Goal: Information Seeking & Learning: Learn about a topic

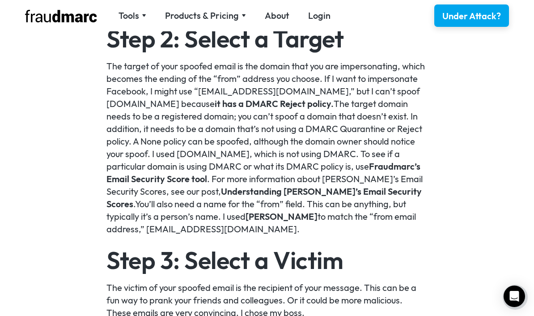
scroll to position [783, 0]
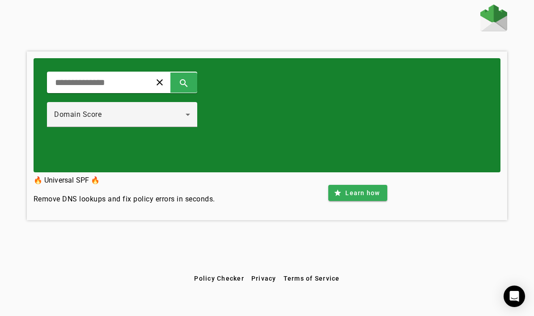
click at [66, 78] on input "text" at bounding box center [95, 82] width 83 height 11
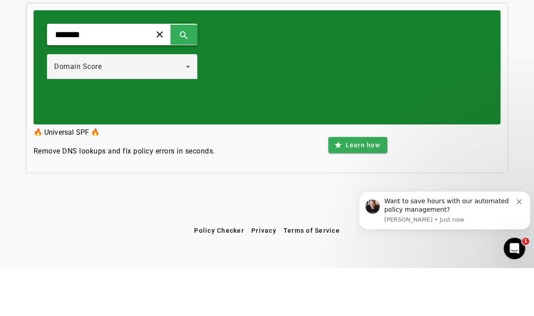
type input "********"
click at [195, 72] on span at bounding box center [183, 82] width 21 height 21
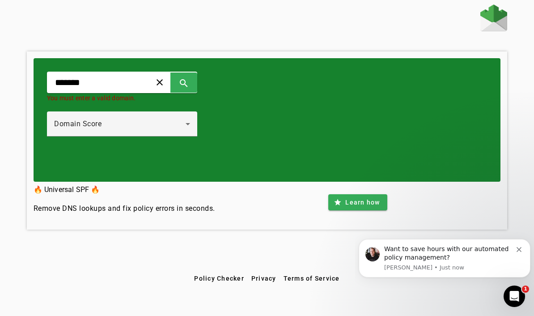
click at [137, 84] on input "*******" at bounding box center [95, 82] width 83 height 11
click at [195, 91] on span at bounding box center [183, 82] width 21 height 21
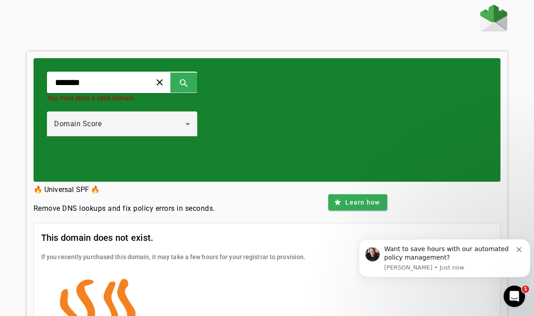
click at [193, 129] on icon at bounding box center [188, 124] width 11 height 11
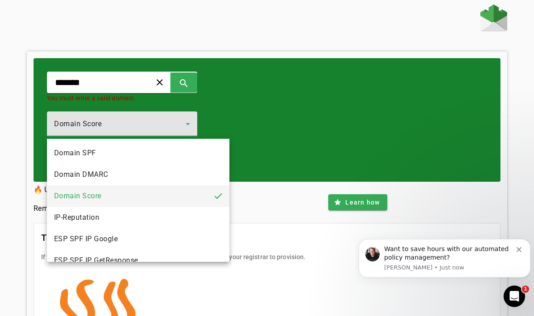
click at [183, 238] on mat-option "ESP SPF IP Google" at bounding box center [138, 238] width 183 height 21
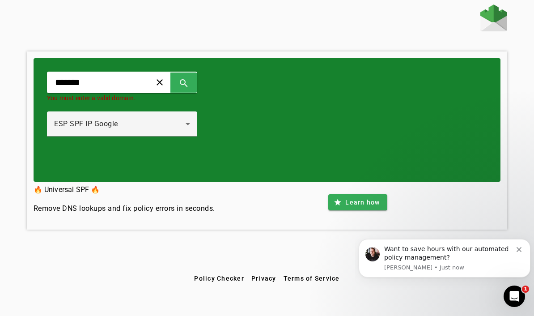
click at [195, 83] on span at bounding box center [183, 82] width 21 height 21
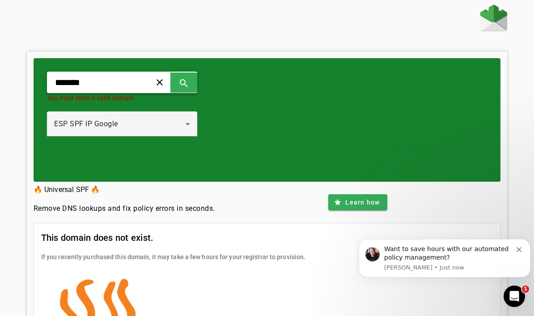
click at [193, 122] on icon at bounding box center [188, 124] width 11 height 11
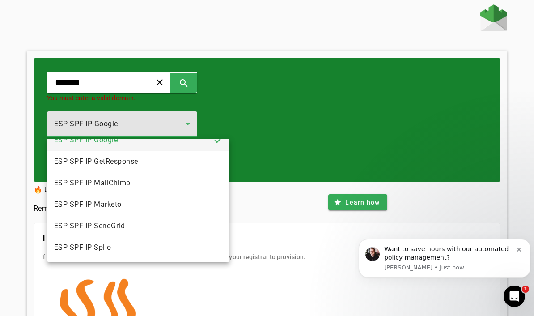
scroll to position [99, 0]
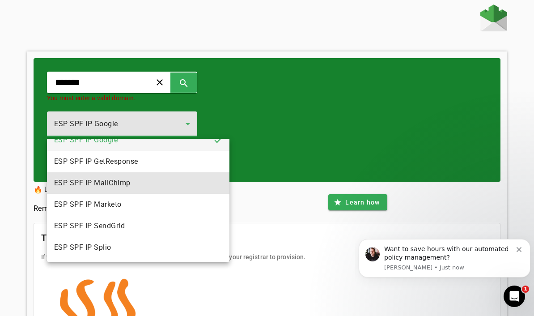
click at [183, 187] on mat-option "ESP SPF IP MailChimp" at bounding box center [138, 182] width 183 height 21
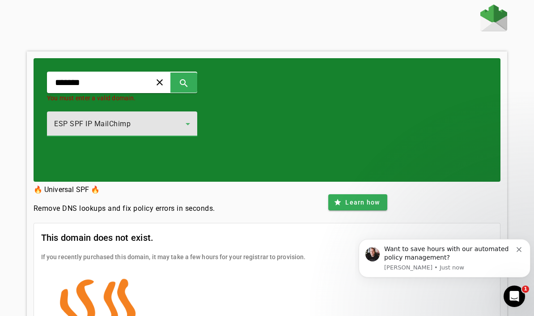
click at [195, 83] on span at bounding box center [183, 82] width 21 height 21
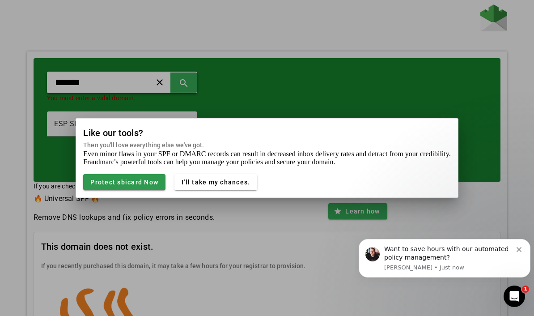
click at [150, 183] on span "Protect sbicard Now" at bounding box center [124, 181] width 68 height 7
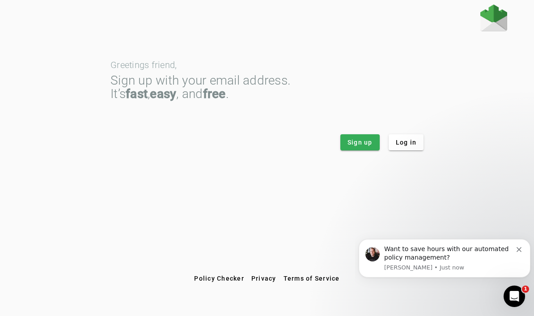
click at [518, 247] on icon "Dismiss notification" at bounding box center [519, 249] width 5 height 5
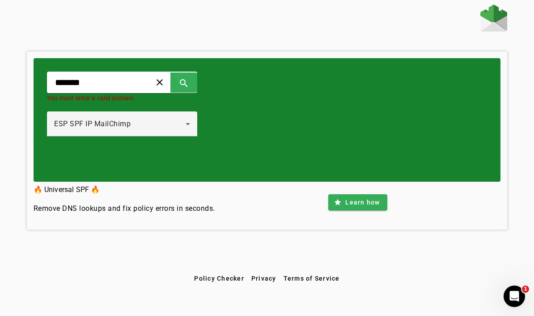
click at [77, 129] on div "ESP SPF IP MailChimp" at bounding box center [120, 124] width 132 height 11
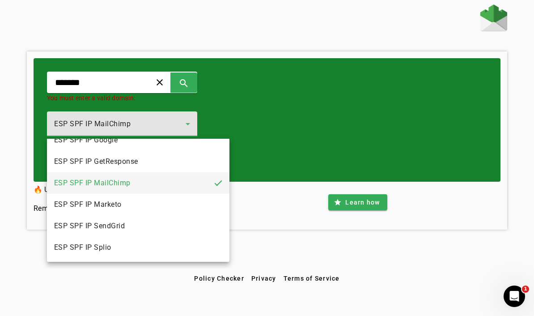
scroll to position [99, 0]
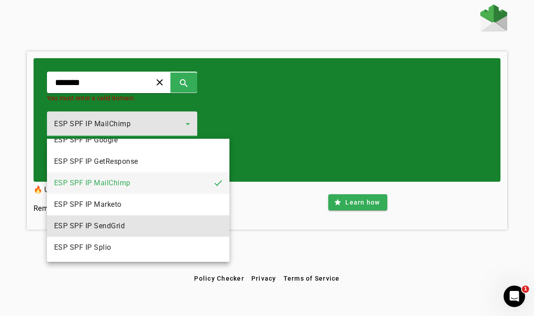
click at [65, 222] on span "ESP SPF IP SendGrid" at bounding box center [89, 226] width 71 height 11
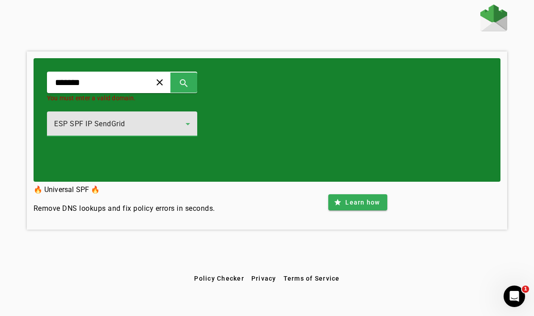
click at [195, 86] on span at bounding box center [183, 82] width 21 height 21
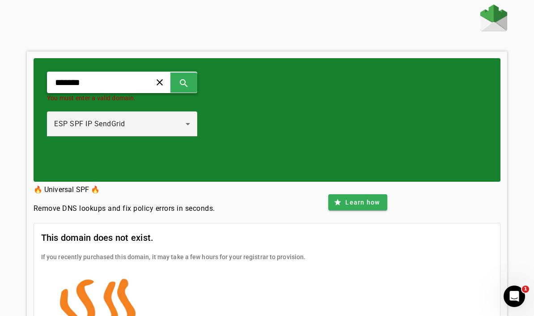
click at [89, 125] on span "ESP SPF IP SendGrid" at bounding box center [89, 123] width 71 height 8
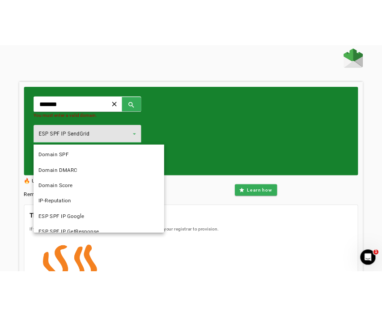
scroll to position [74, 0]
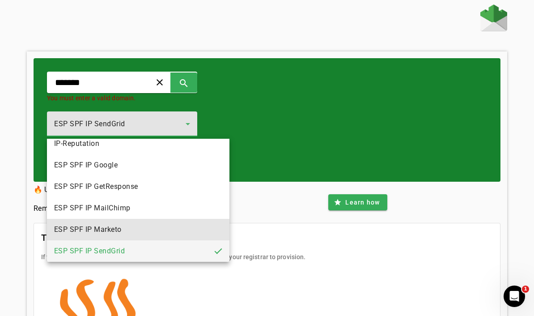
click at [68, 225] on span "ESP SPF IP Marketo" at bounding box center [88, 229] width 68 height 11
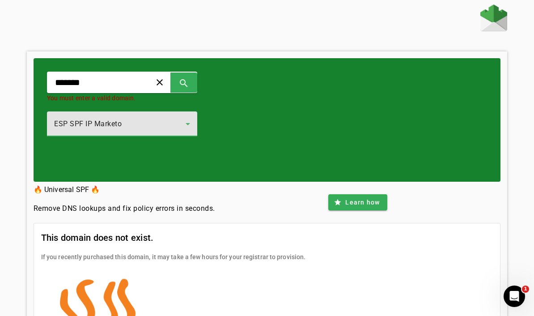
click at [195, 93] on span at bounding box center [183, 82] width 21 height 21
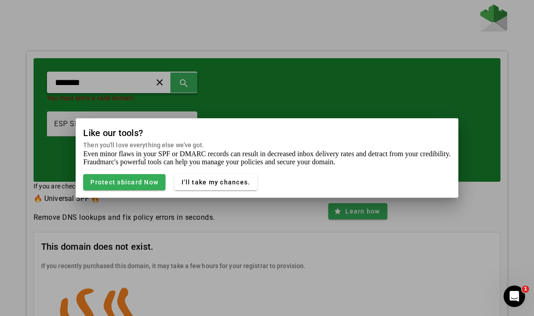
click at [245, 181] on span "I'll take my chances." at bounding box center [216, 181] width 68 height 7
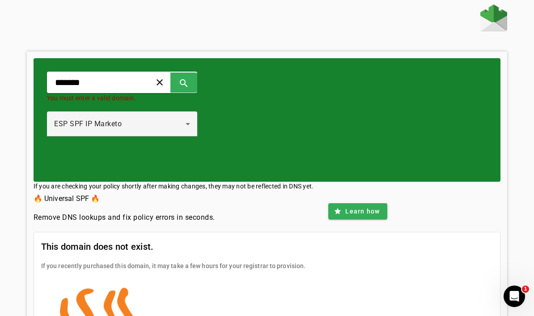
click at [195, 89] on span at bounding box center [183, 82] width 21 height 21
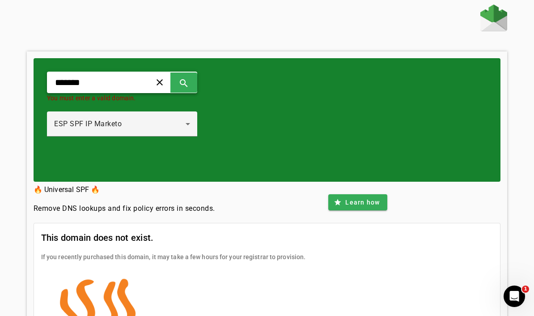
click at [195, 88] on span at bounding box center [183, 82] width 21 height 21
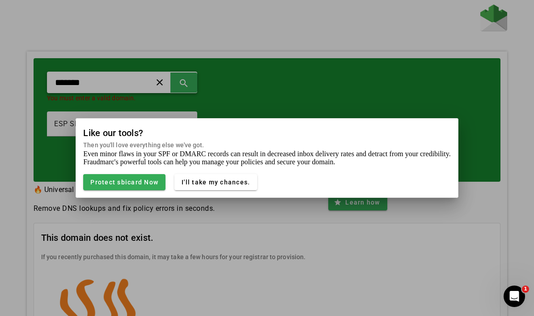
click at [141, 182] on span "Protect sbicard Now" at bounding box center [124, 181] width 68 height 7
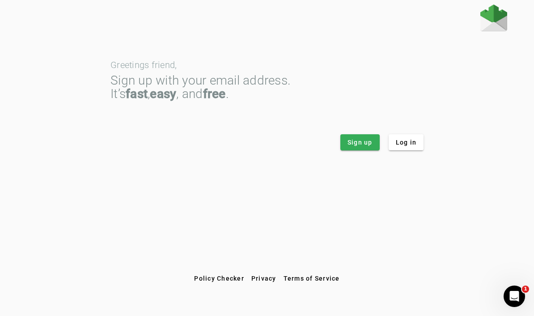
click at [374, 139] on span at bounding box center [359, 142] width 39 height 21
